Goal: Task Accomplishment & Management: Complete application form

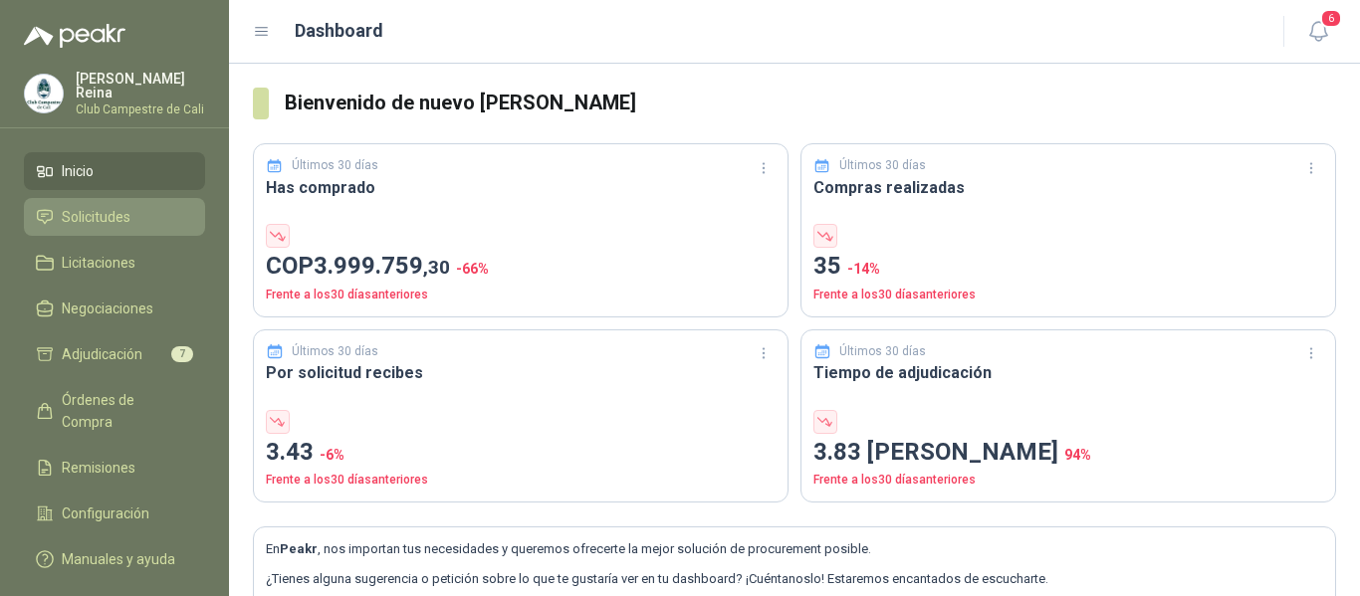
click at [94, 218] on span "Solicitudes" at bounding box center [96, 217] width 69 height 22
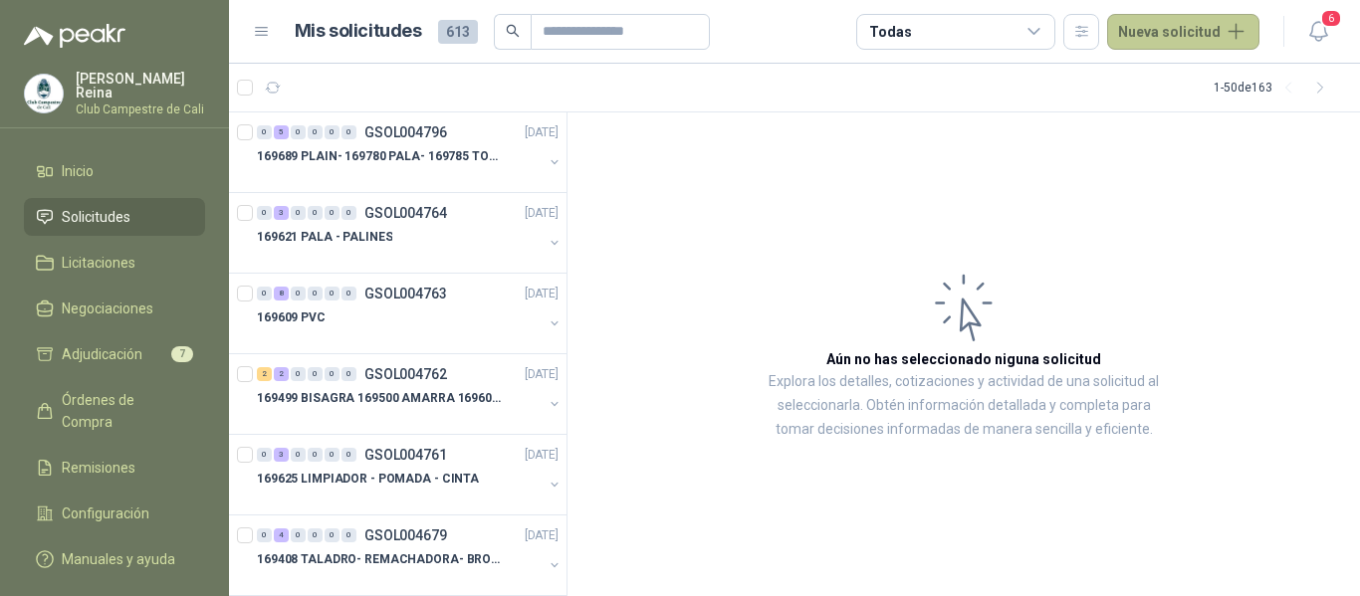
click at [1199, 35] on button "Nueva solicitud" at bounding box center [1183, 32] width 152 height 36
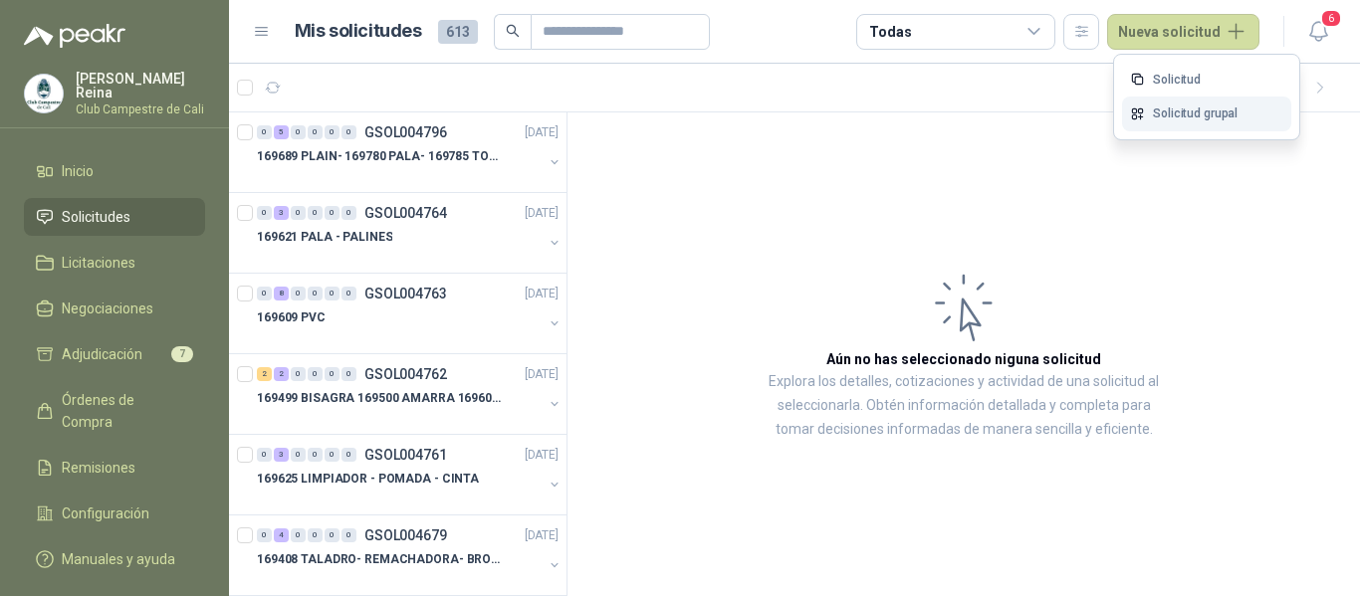
click at [1173, 118] on link "Solicitud grupal" at bounding box center [1206, 114] width 169 height 35
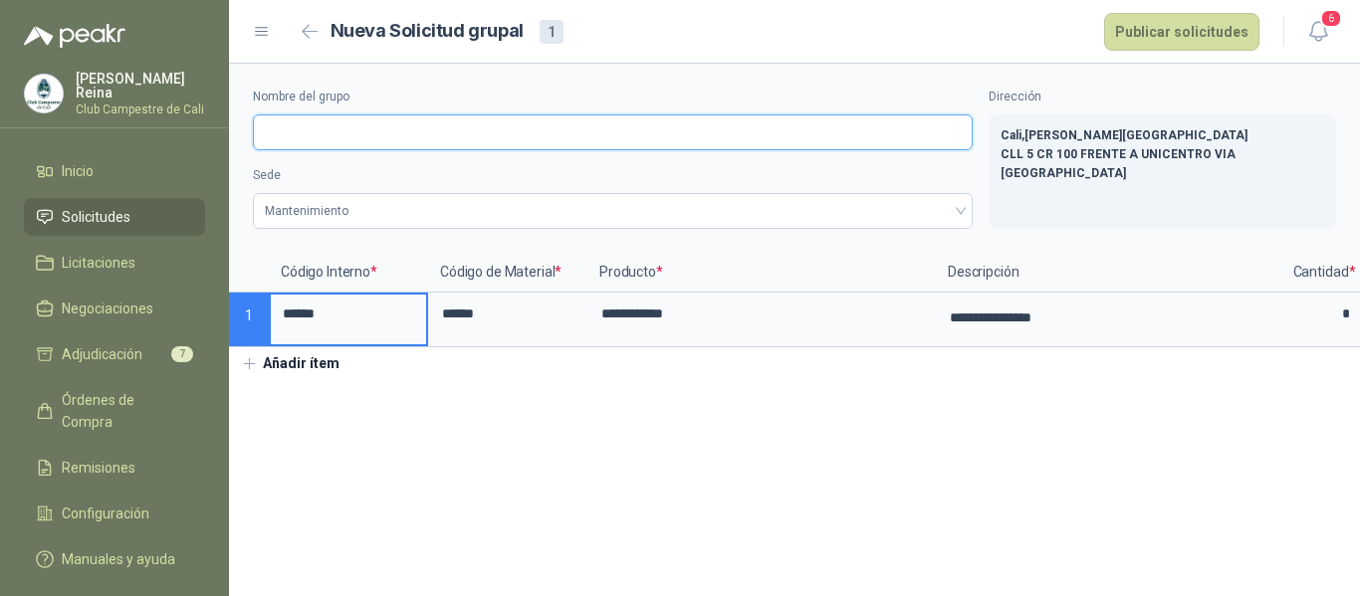
click at [312, 138] on input "Nombre del grupo" at bounding box center [613, 132] width 720 height 36
type input "**********"
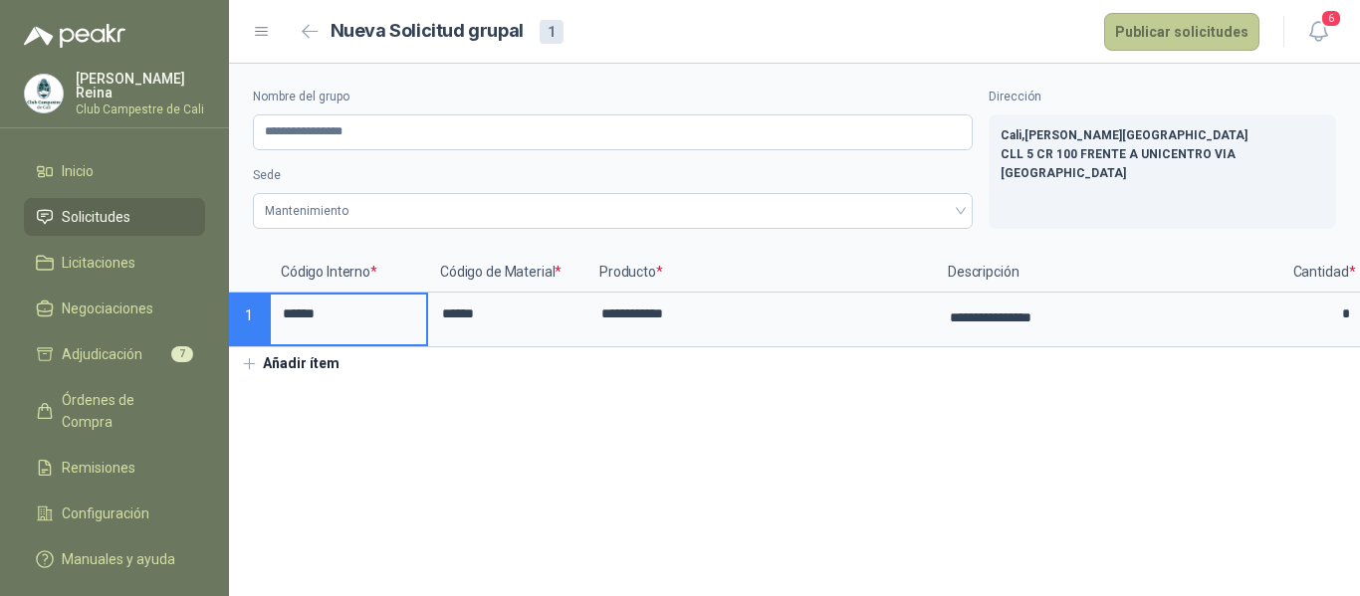
click at [1181, 32] on button "Publicar solicitudes" at bounding box center [1181, 32] width 155 height 38
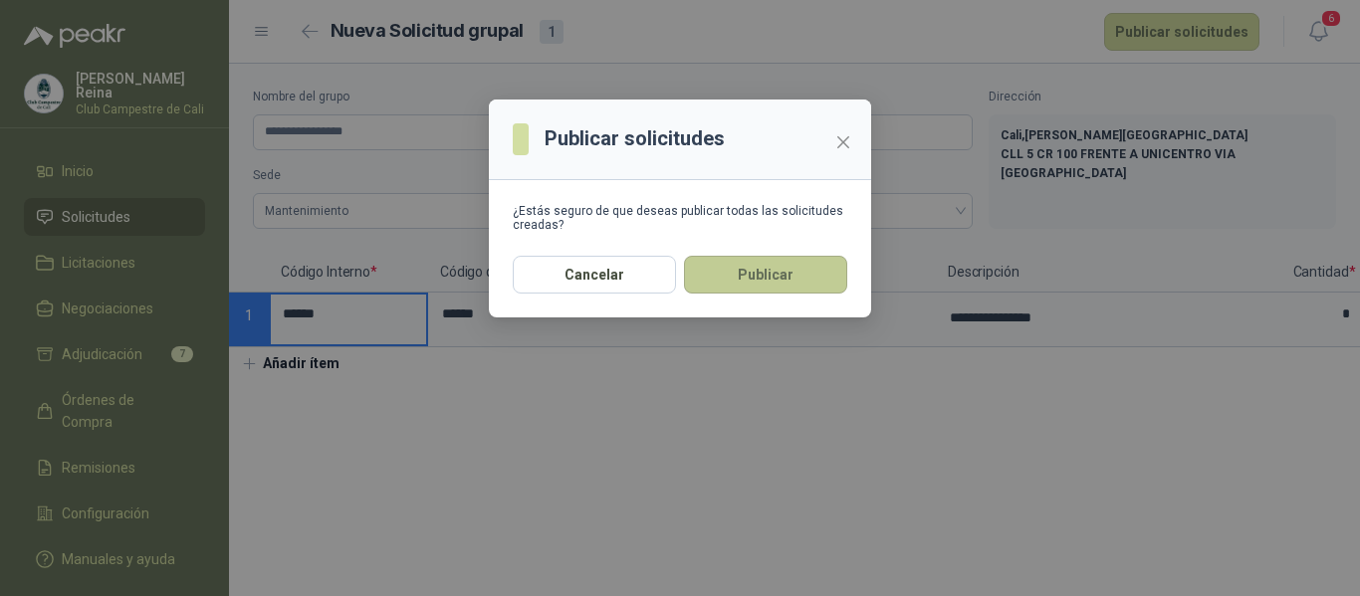
click at [762, 277] on button "Publicar" at bounding box center [765, 275] width 163 height 38
